Goal: Information Seeking & Learning: Learn about a topic

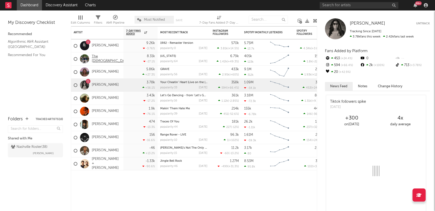
click at [101, 59] on link "The [DEMOGRAPHIC_DATA]" at bounding box center [111, 59] width 38 height 9
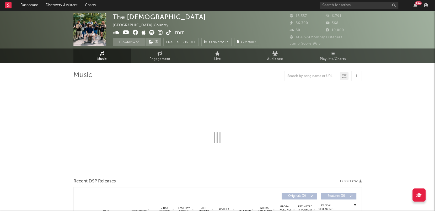
select select "6m"
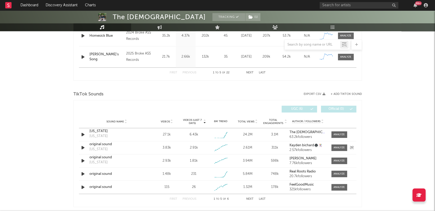
scroll to position [285, 0]
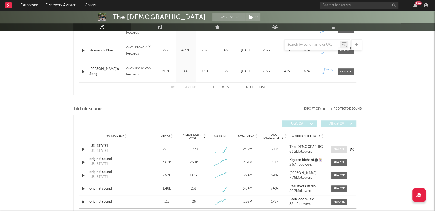
click at [339, 148] on div at bounding box center [339, 150] width 11 height 4
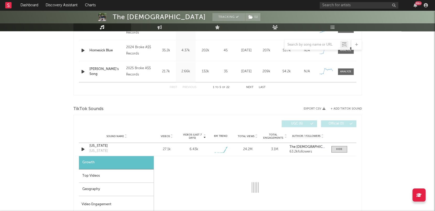
select select "1w"
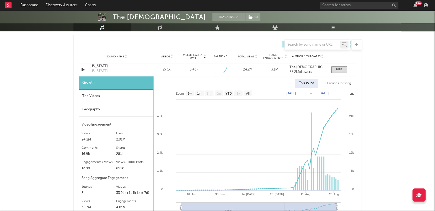
scroll to position [369, 0]
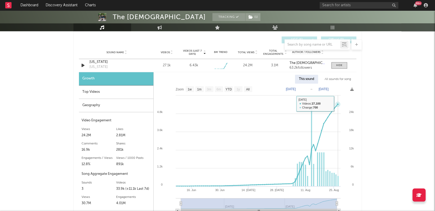
click at [338, 103] on icon at bounding box center [338, 104] width 2 height 2
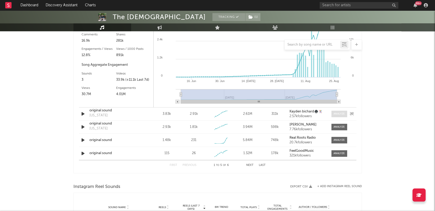
scroll to position [478, 0]
click at [337, 112] on div at bounding box center [339, 114] width 11 height 4
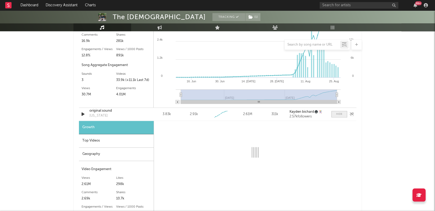
select select "1w"
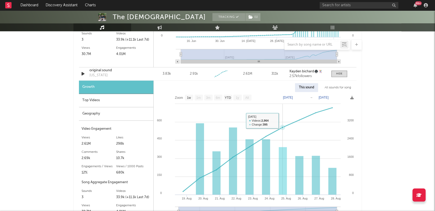
scroll to position [519, 0]
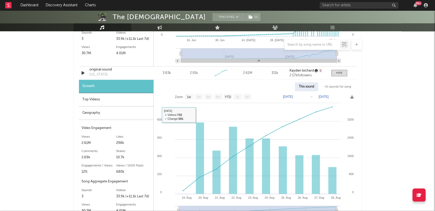
click at [104, 101] on div "Top Videos" at bounding box center [116, 99] width 75 height 13
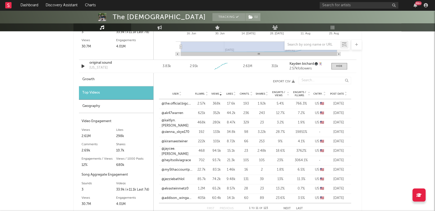
scroll to position [527, 0]
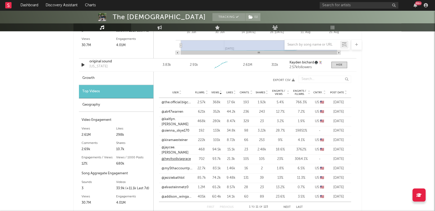
click at [175, 160] on link "@heyitsoliviagrace" at bounding box center [176, 159] width 29 height 5
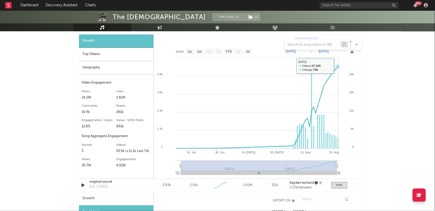
scroll to position [406, 0]
